Goal: Task Accomplishment & Management: Complete application form

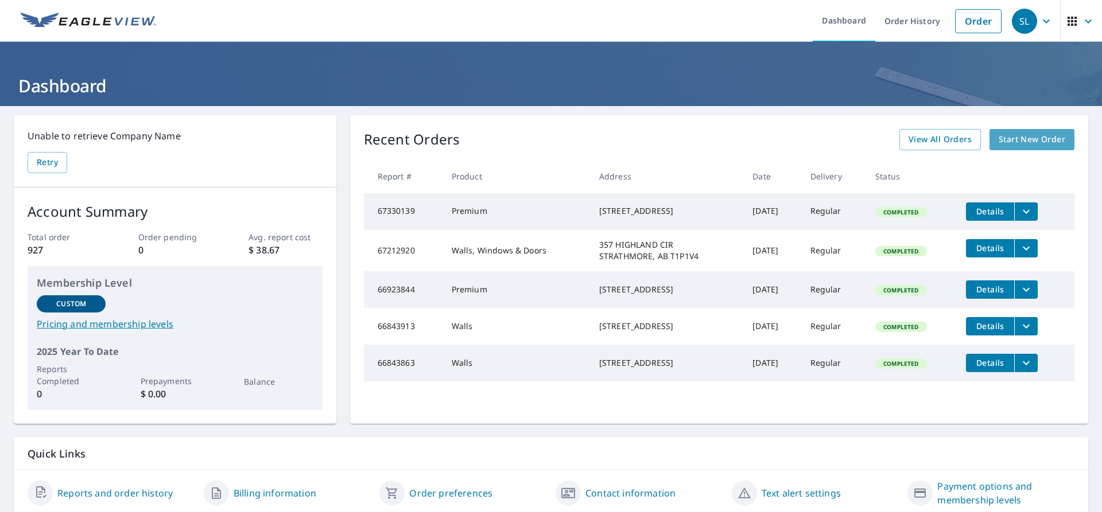
click at [1016, 138] on span "Start New Order" at bounding box center [1032, 140] width 67 height 14
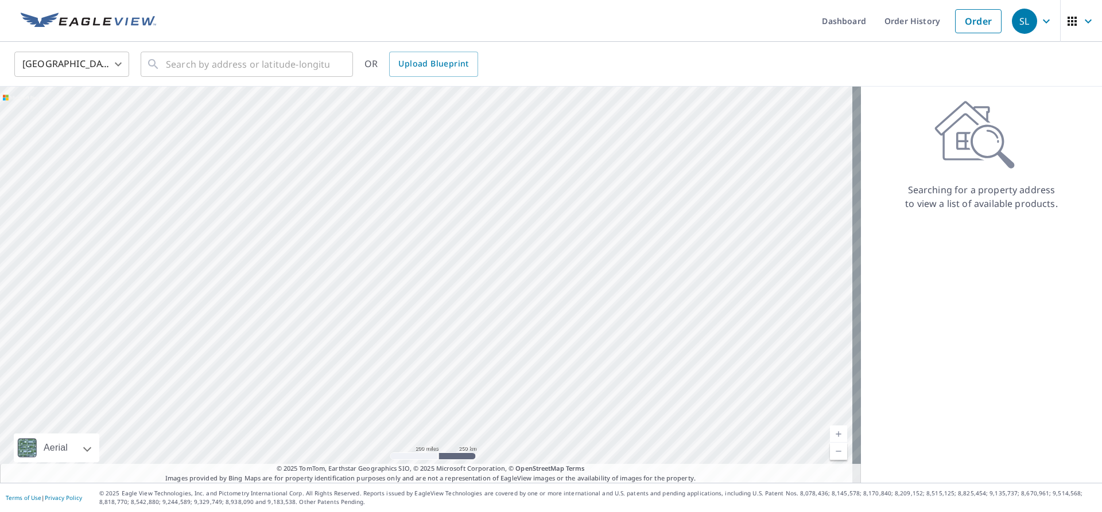
click at [122, 64] on body "SL SL Dashboard Order History Order SL United States US ​ ​ OR Upload Blueprint…" at bounding box center [551, 256] width 1102 height 512
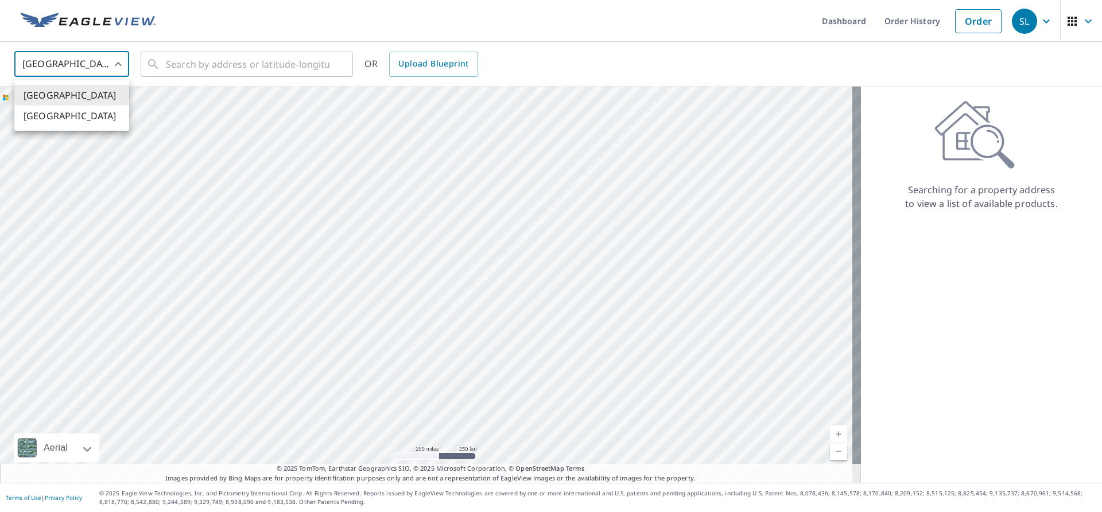
click at [61, 113] on li "[GEOGRAPHIC_DATA]" at bounding box center [71, 116] width 115 height 21
type input "CA"
click at [188, 63] on input "text" at bounding box center [248, 64] width 164 height 32
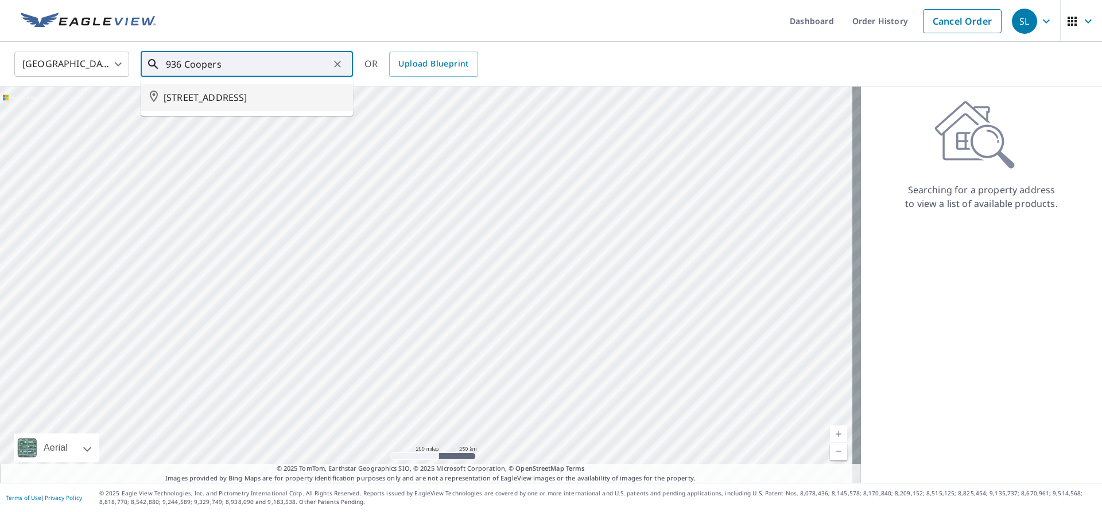
click at [255, 98] on span "[STREET_ADDRESS]" at bounding box center [254, 98] width 180 height 14
type input "[STREET_ADDRESS]"
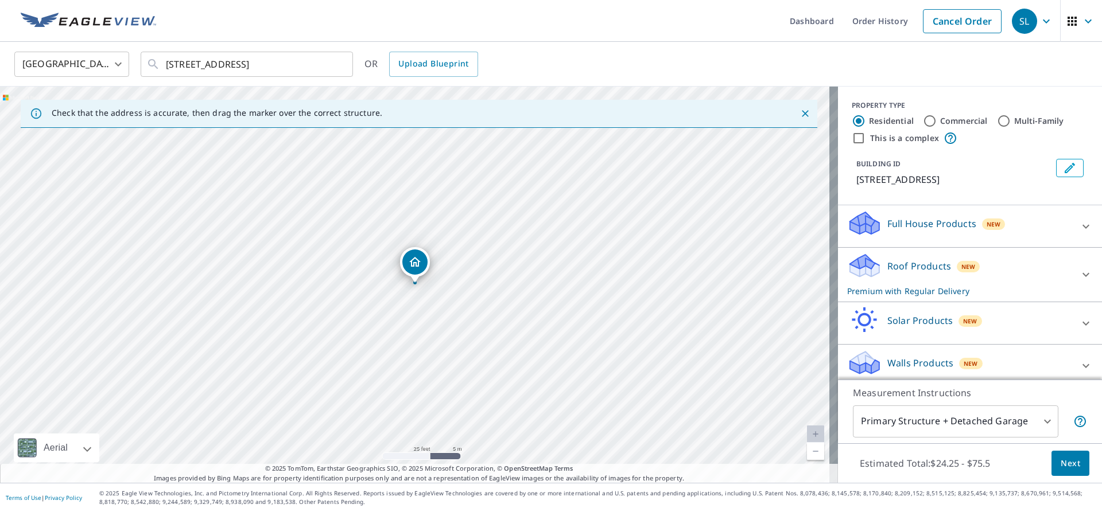
click at [1066, 465] on span "Next" at bounding box center [1071, 464] width 20 height 14
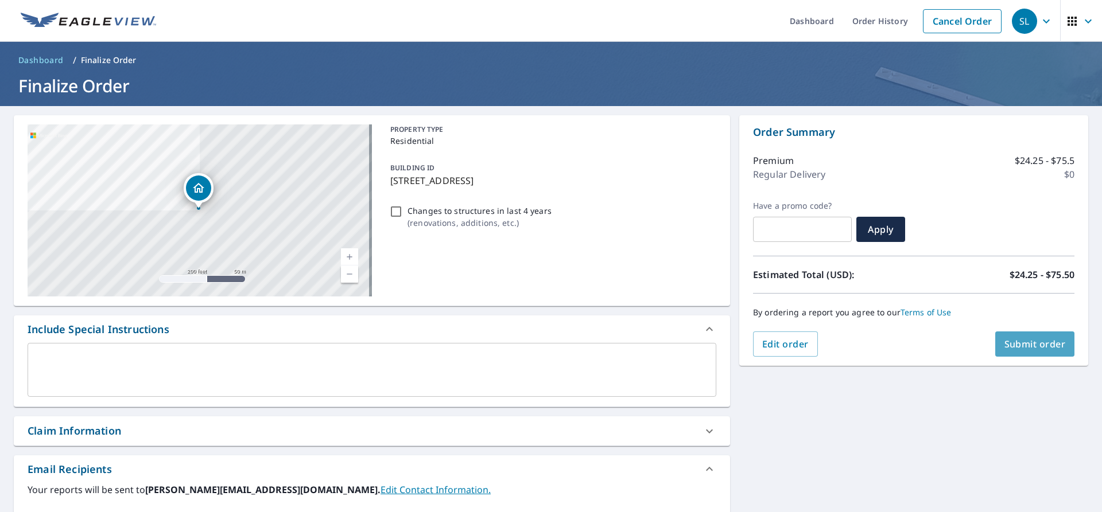
click at [1024, 348] on span "Submit order" at bounding box center [1034, 344] width 61 height 13
checkbox input "true"
